Goal: Task Accomplishment & Management: Use online tool/utility

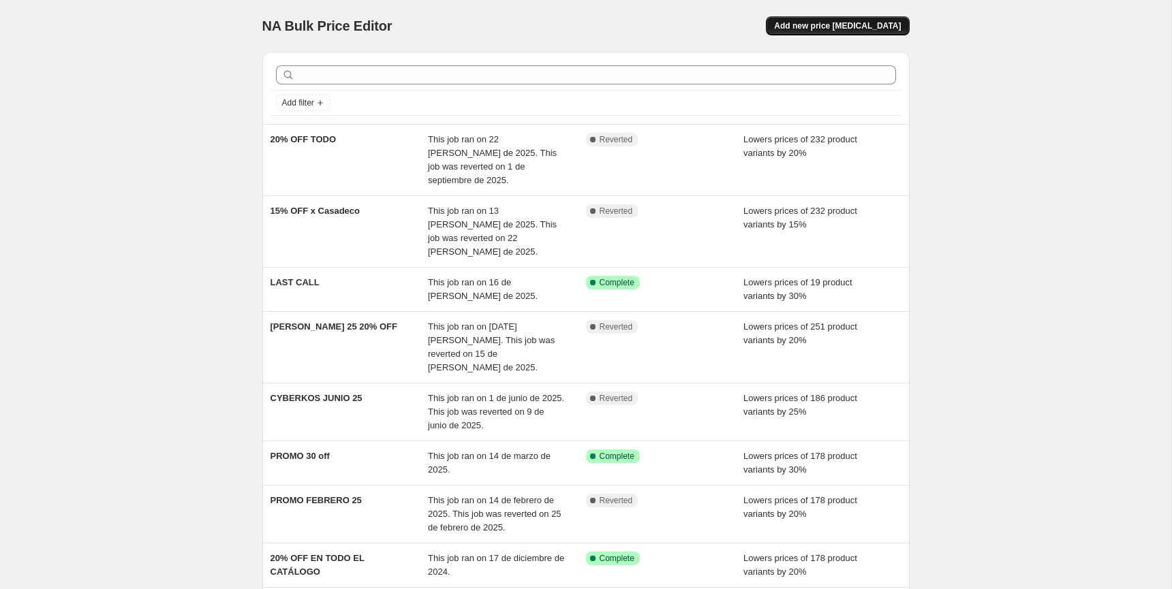
click at [847, 25] on span "Add new price change job" at bounding box center [837, 25] width 127 height 11
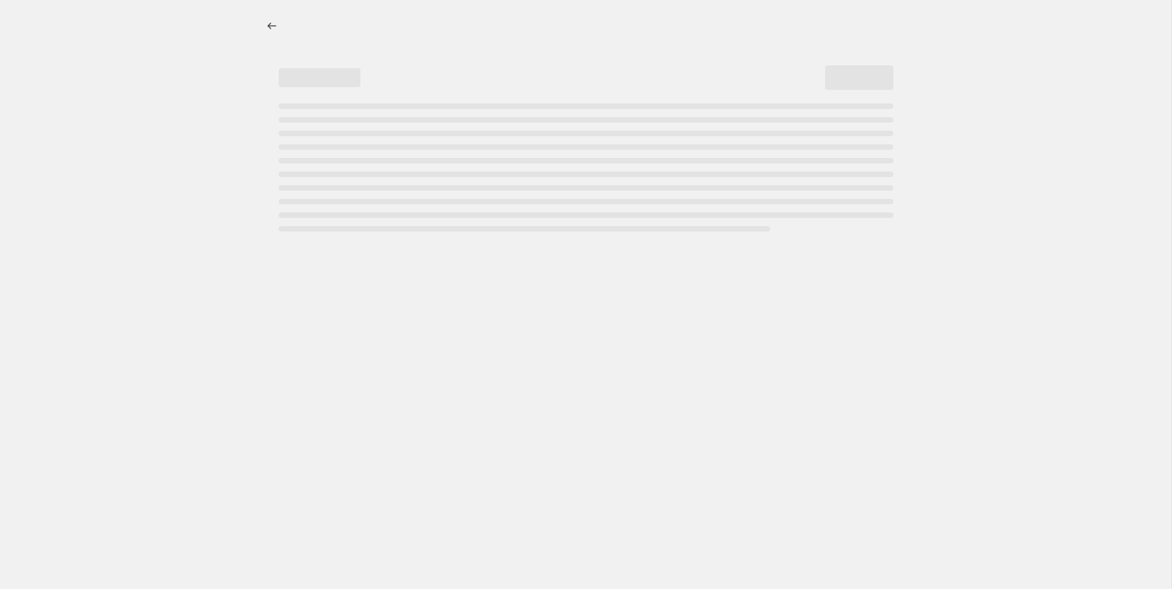
select select "percentage"
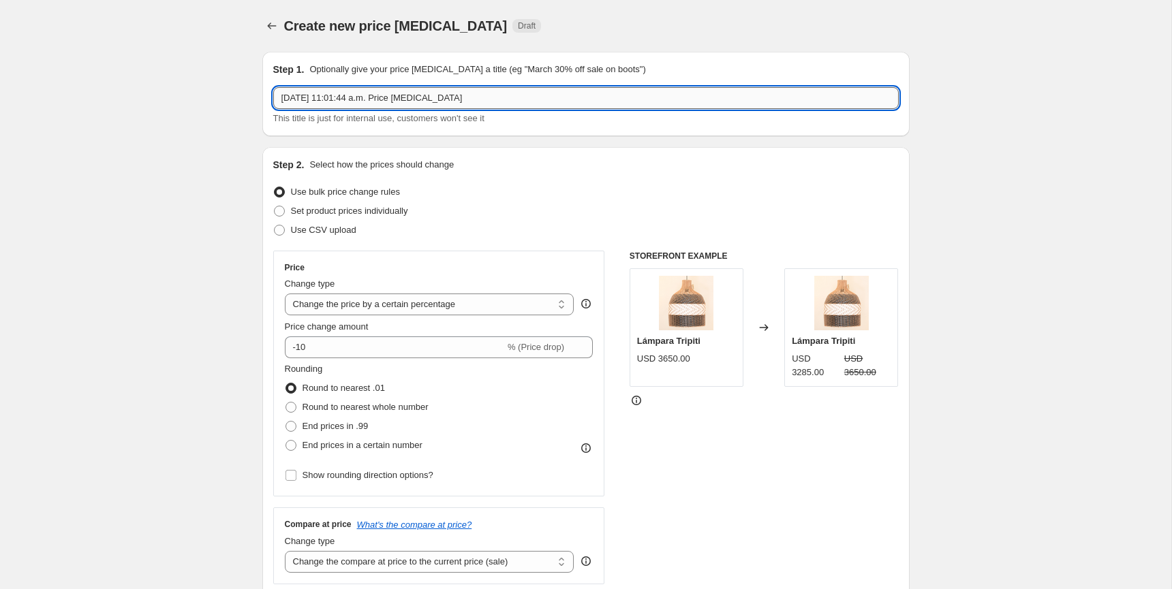
click at [397, 102] on input "8 sep 2025, 11:01:44 a.m. Price change job" at bounding box center [585, 98] width 625 height 22
type input "20% OFF PROMO PRIMAVERA"
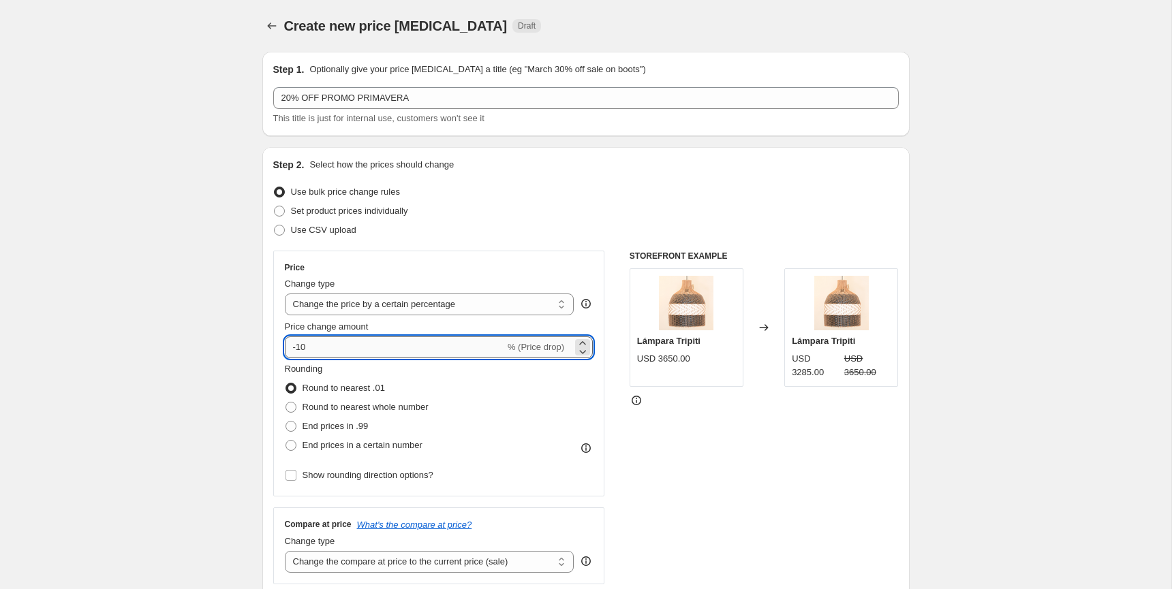
click at [379, 356] on input "-10" at bounding box center [395, 348] width 220 height 22
type input "-1"
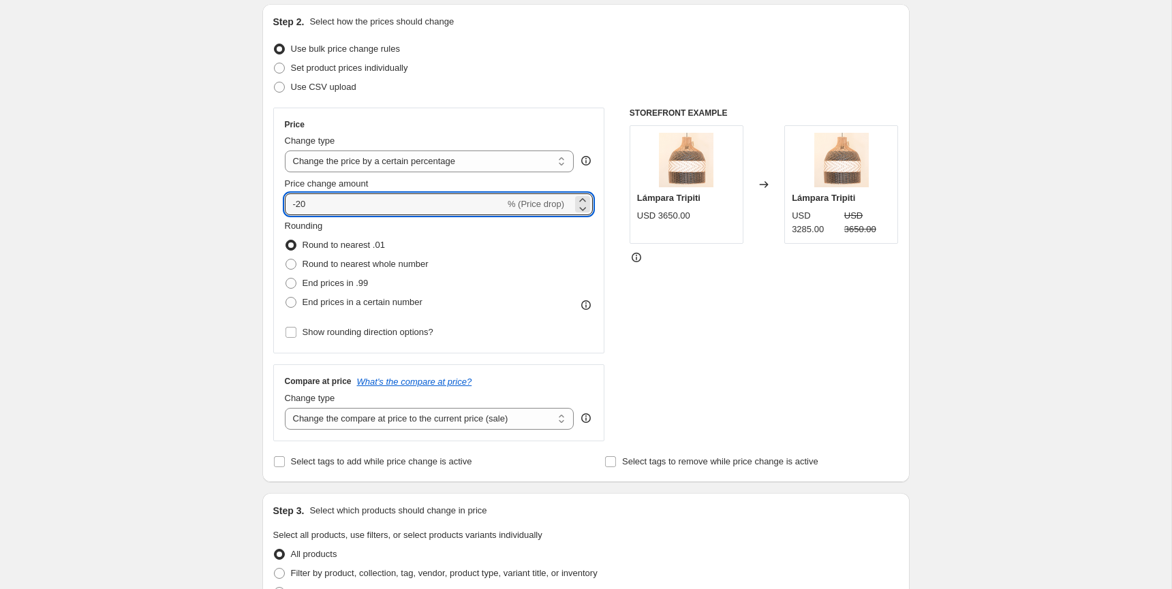
scroll to position [71, 0]
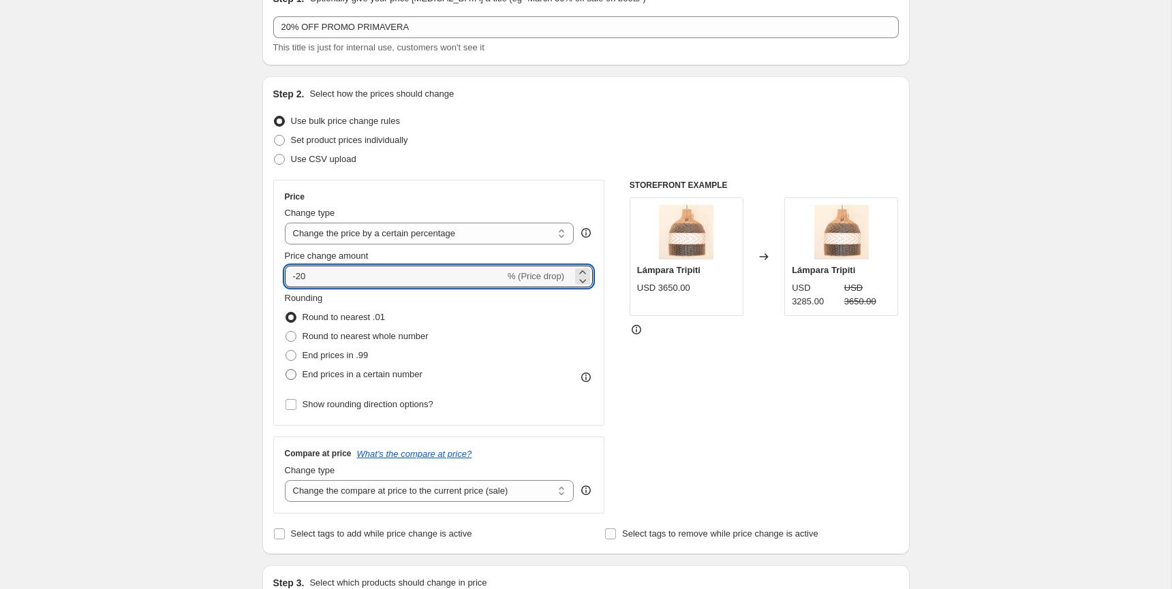
type input "-20"
click at [358, 378] on span "End prices in a certain number" at bounding box center [362, 374] width 120 height 10
click at [286, 370] on input "End prices in a certain number" at bounding box center [285, 369] width 1 height 1
radio input "true"
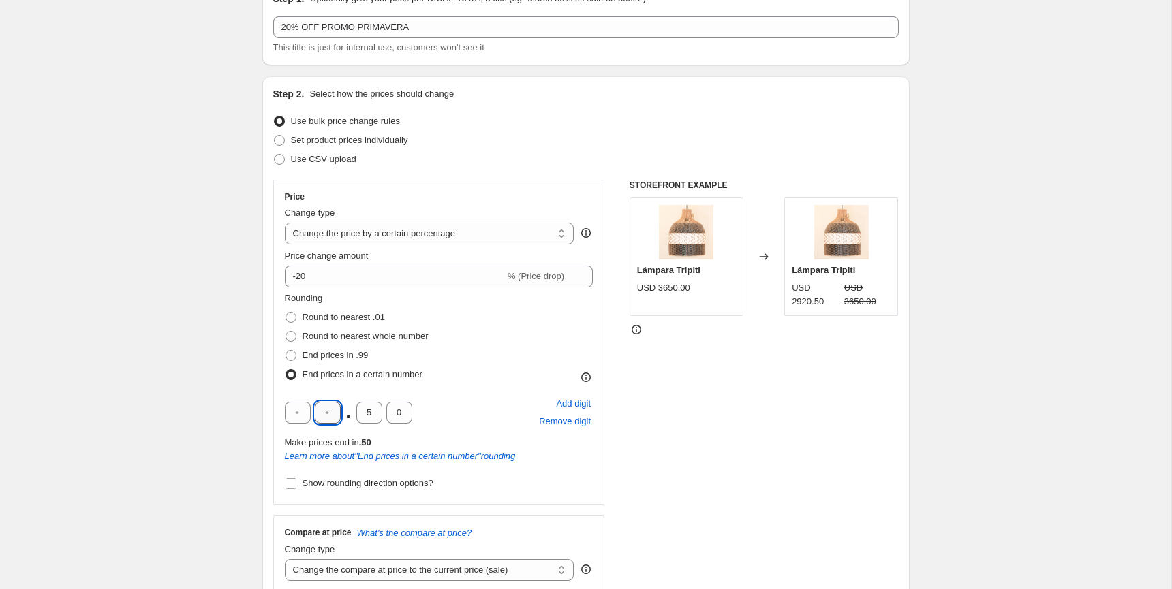
click at [332, 411] on input "text" at bounding box center [328, 413] width 26 height 22
click at [373, 409] on input "5" at bounding box center [369, 413] width 26 height 22
type input "9"
click at [368, 417] on input "9" at bounding box center [369, 413] width 26 height 22
type input "0"
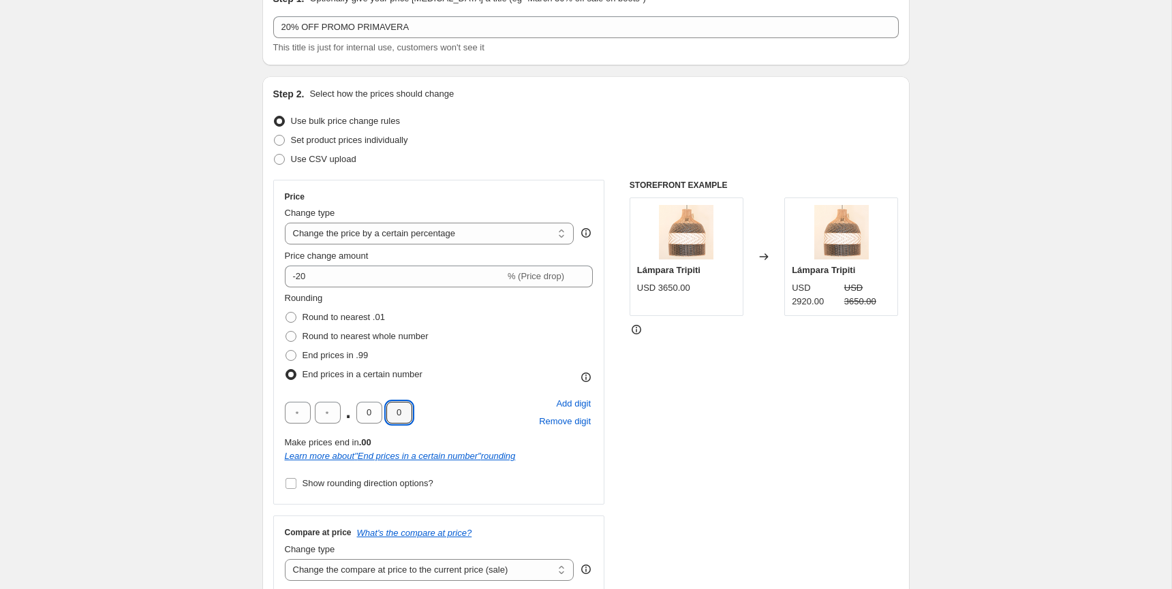
type input "0"
click at [475, 403] on div ". 0 0 Add digit Remove digit" at bounding box center [439, 412] width 309 height 35
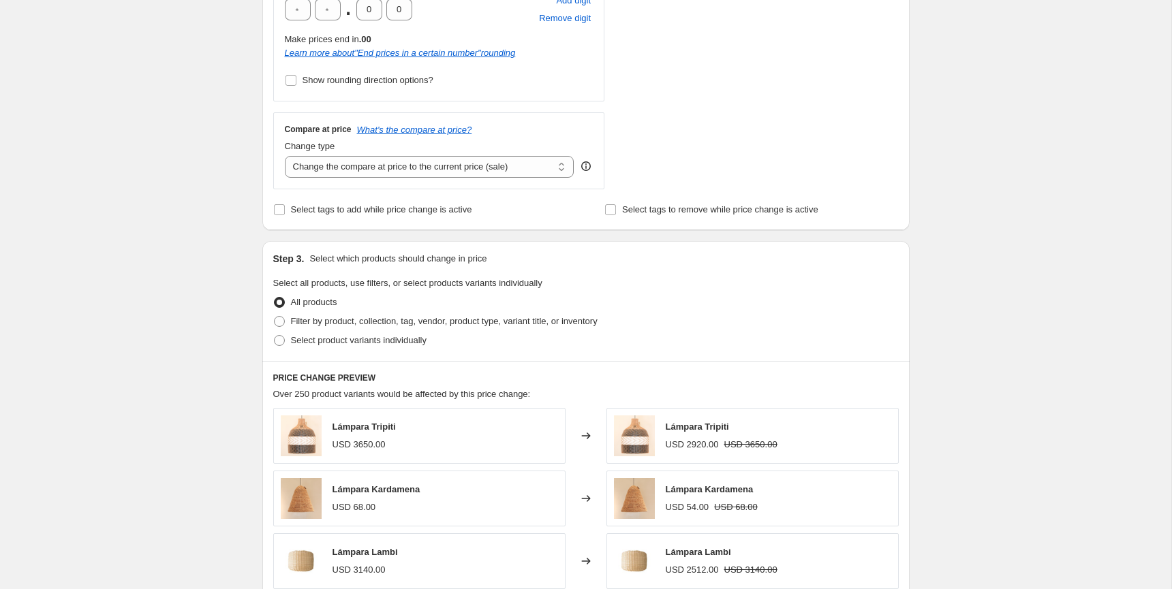
scroll to position [444, 0]
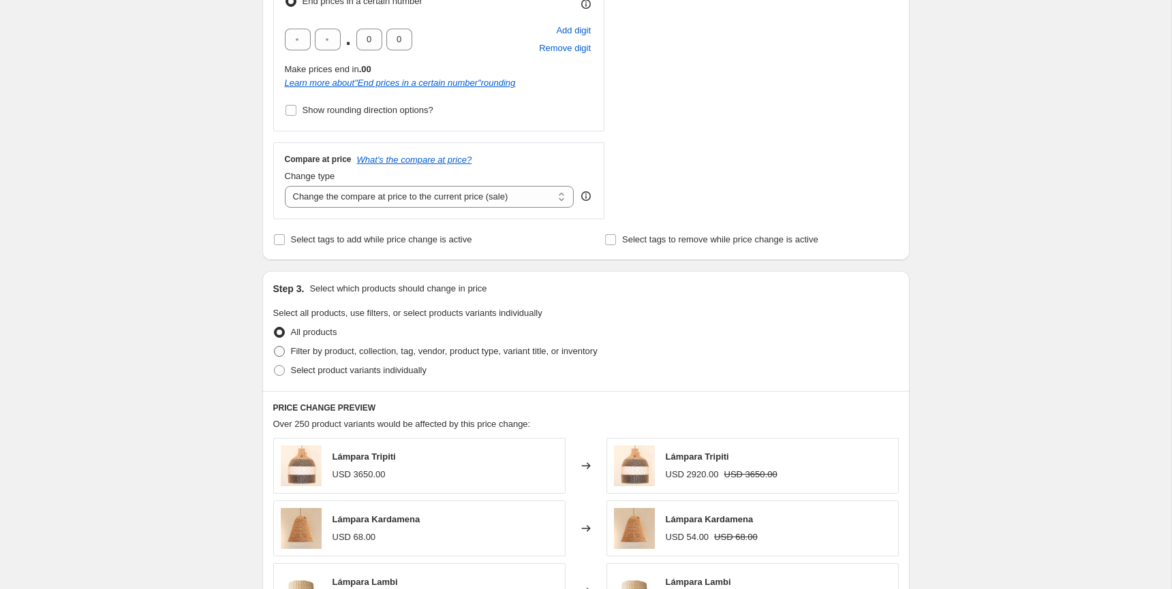
click at [325, 354] on span "Filter by product, collection, tag, vendor, product type, variant title, or inv…" at bounding box center [444, 351] width 307 height 10
click at [275, 347] on input "Filter by product, collection, tag, vendor, product type, variant title, or inv…" at bounding box center [274, 346] width 1 height 1
radio input "true"
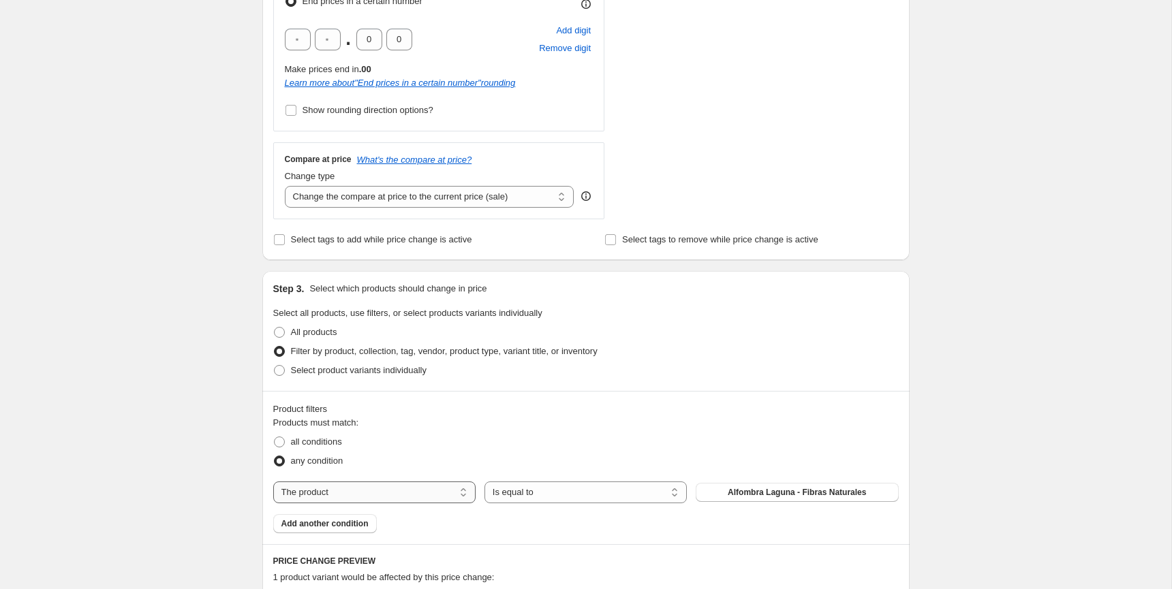
click at [391, 491] on select "The product The product's collection The product's tag The product's vendor The…" at bounding box center [374, 493] width 202 height 22
select select "collection"
click at [508, 493] on select "Is equal to Is not equal to" at bounding box center [585, 493] width 202 height 22
select select "not_equal"
click at [748, 497] on button "Home page" at bounding box center [797, 492] width 202 height 19
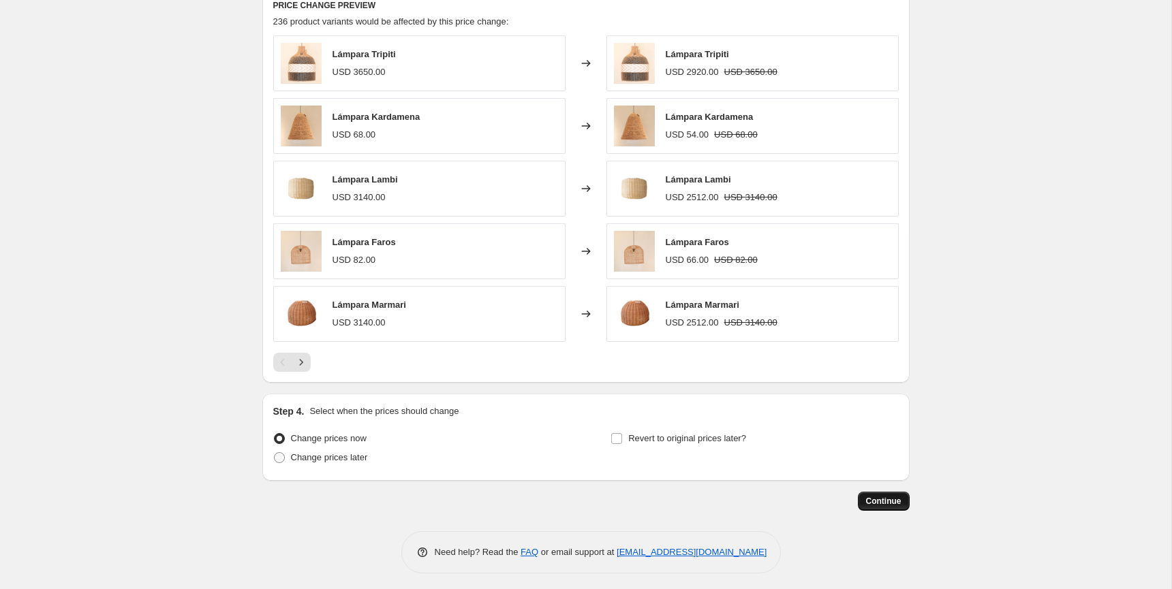
scroll to position [988, 0]
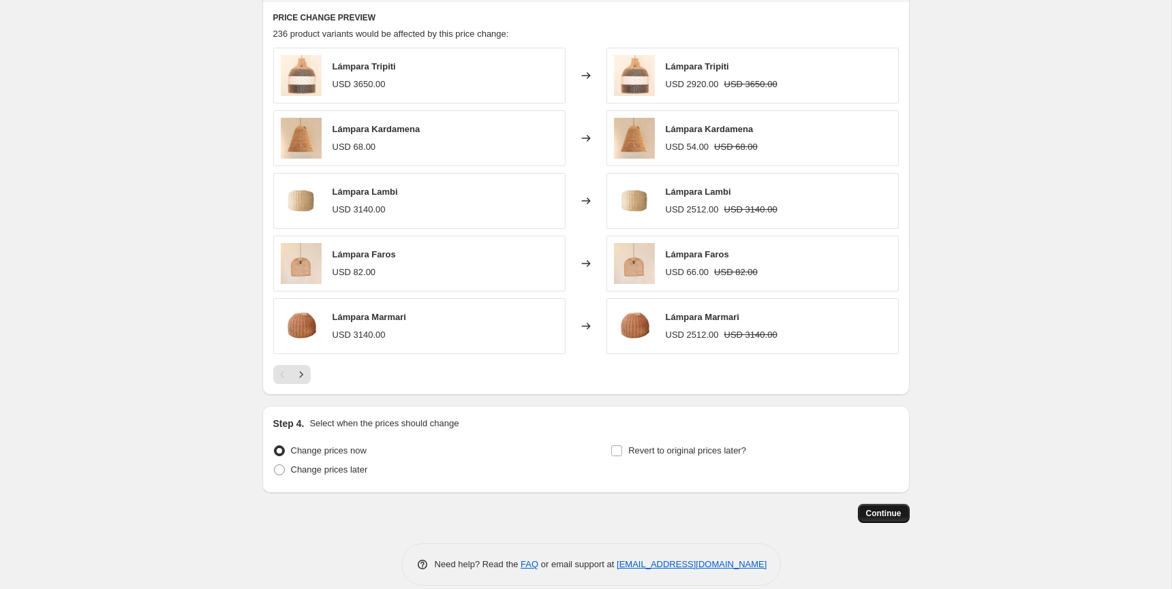
click at [892, 518] on button "Continue" at bounding box center [884, 513] width 52 height 19
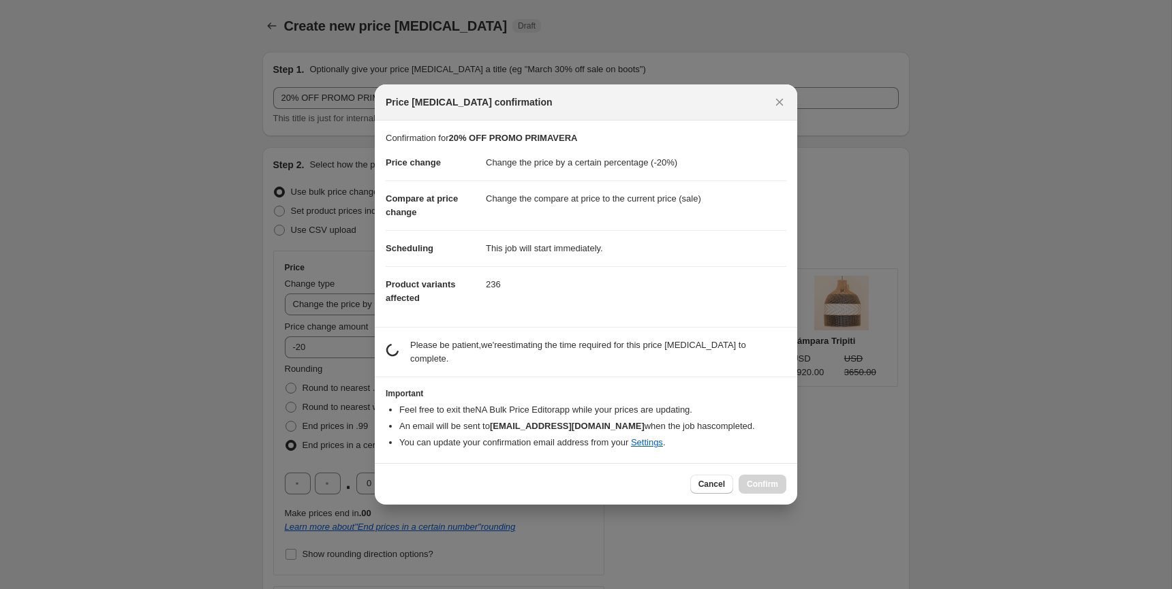
scroll to position [0, 0]
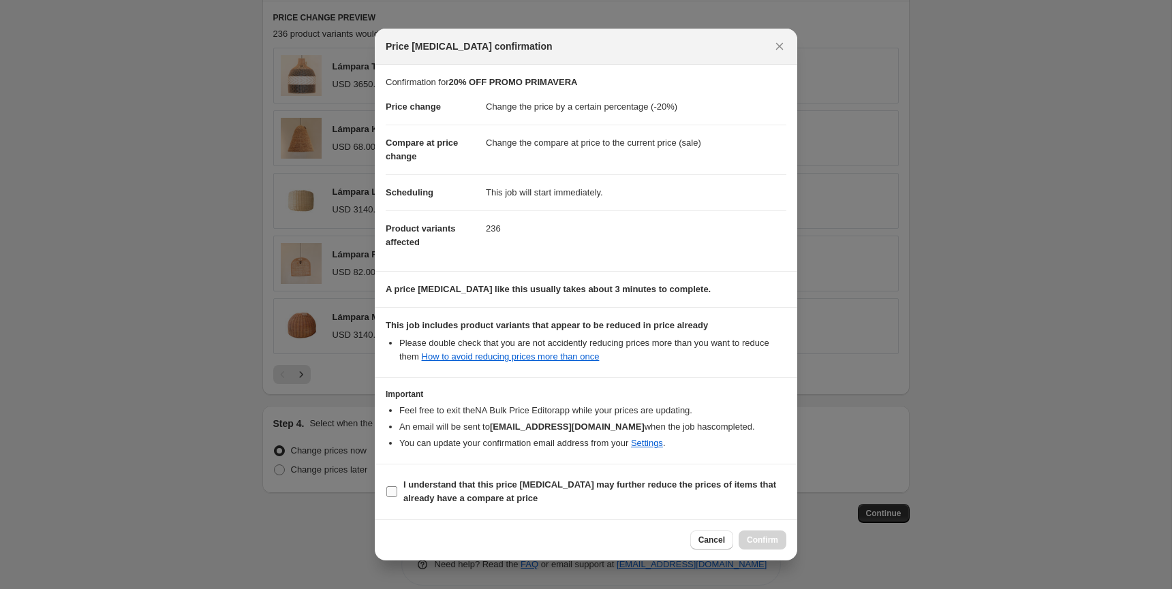
click at [390, 488] on input "I understand that this price change job may further reduce the prices of items …" at bounding box center [391, 491] width 11 height 11
checkbox input "true"
click at [763, 540] on span "Confirm" at bounding box center [762, 540] width 31 height 11
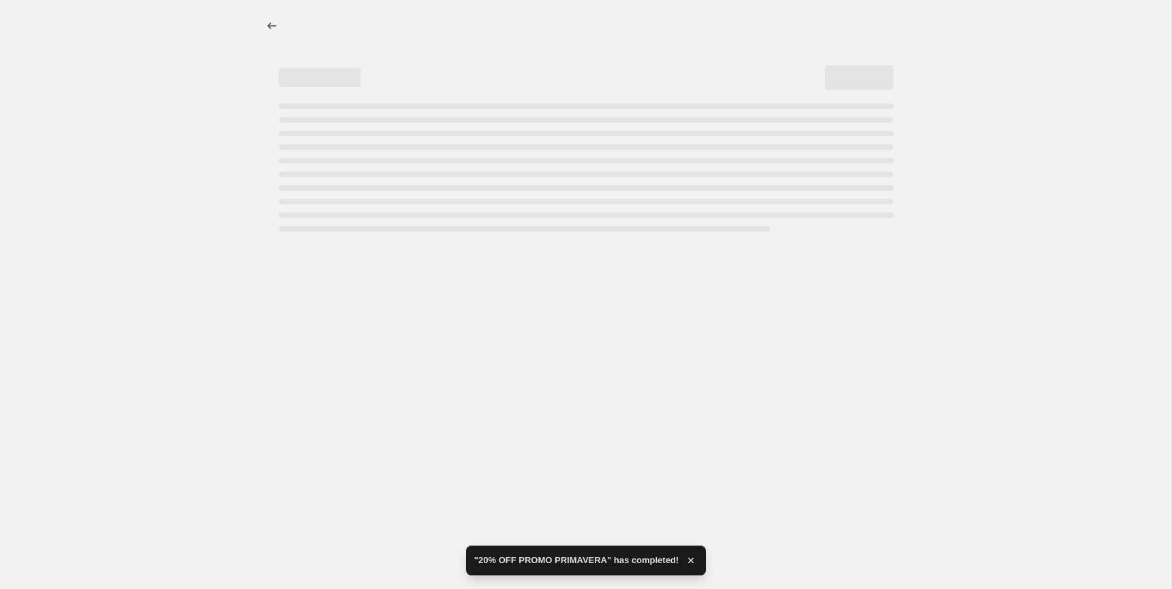
select select "percentage"
select select "collection"
select select "not_equal"
